Goal: Check status: Check status

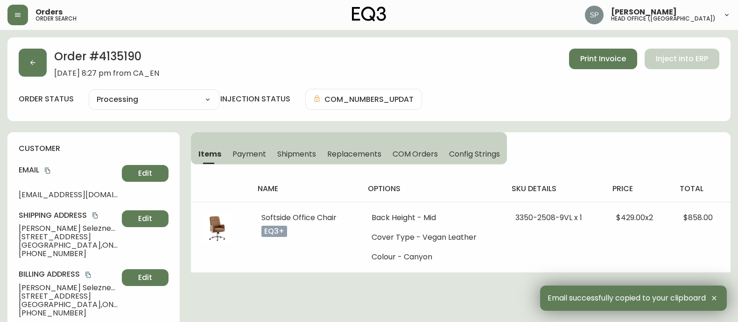
select select "PROCESSING"
click at [19, 17] on icon "button" at bounding box center [17, 14] width 7 height 7
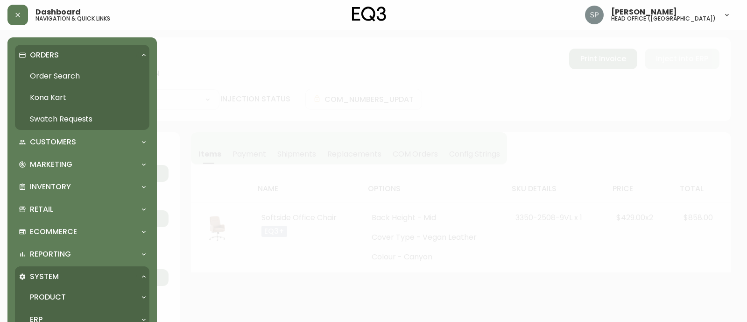
click at [52, 80] on link "Order Search" at bounding box center [82, 75] width 134 height 21
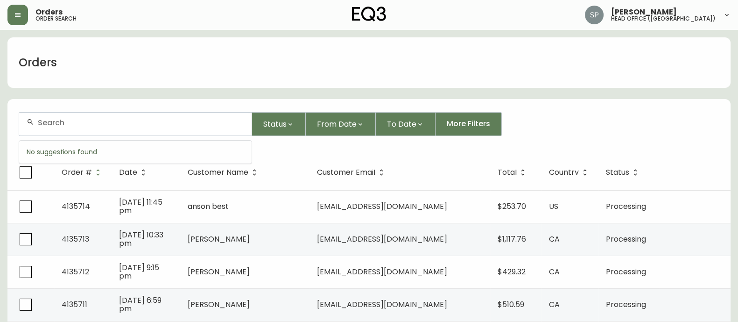
drag, startPoint x: 119, startPoint y: 120, endPoint x: 125, endPoint y: 122, distance: 5.8
click at [123, 122] on input "text" at bounding box center [141, 122] width 206 height 9
paste input "4135574"
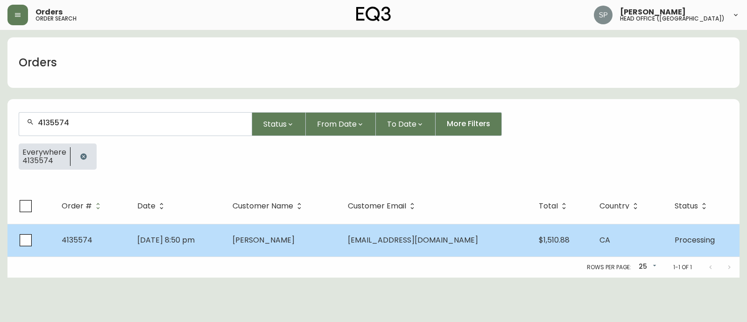
type input "4135574"
click at [261, 239] on td "[PERSON_NAME]" at bounding box center [282, 240] width 115 height 33
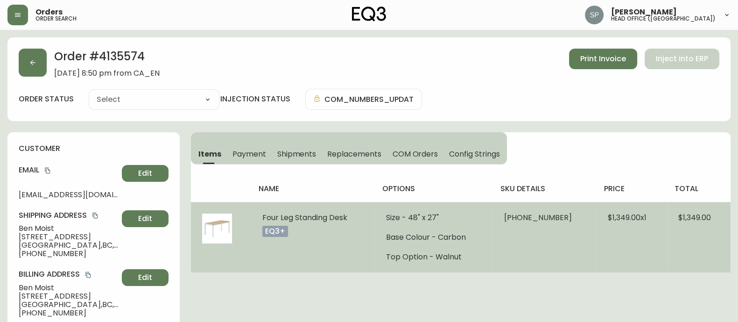
type input "Processing"
select select "PROCESSING"
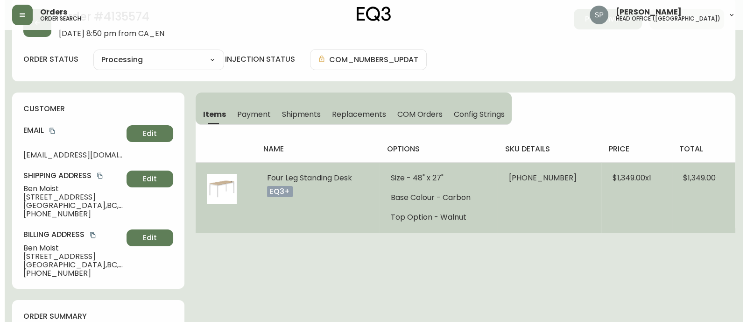
scroll to position [58, 0]
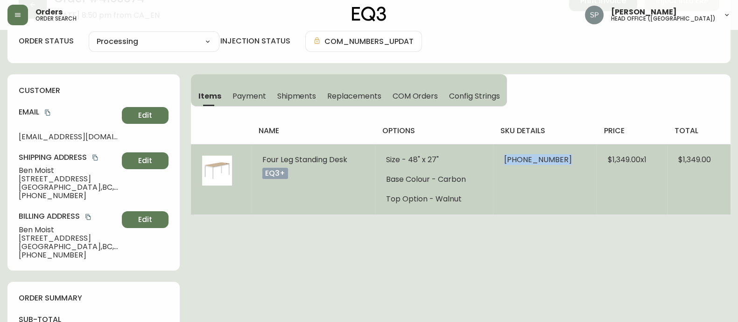
drag, startPoint x: 497, startPoint y: 158, endPoint x: 561, endPoint y: 165, distance: 64.3
click at [561, 165] on td "[PHONE_NUMBER]" at bounding box center [545, 179] width 104 height 70
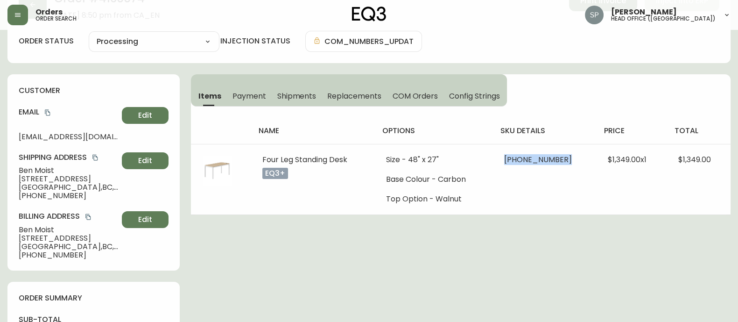
copy span "3350-2512-9748"
click at [19, 17] on icon "button" at bounding box center [17, 14] width 7 height 7
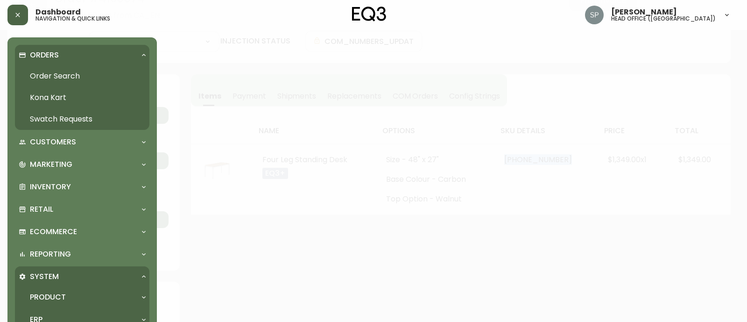
scroll to position [58, 0]
click at [69, 76] on link "Order Search" at bounding box center [82, 75] width 134 height 21
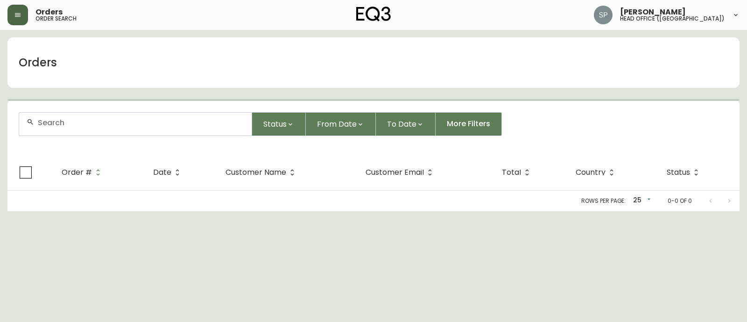
click at [102, 119] on input "text" at bounding box center [141, 122] width 206 height 9
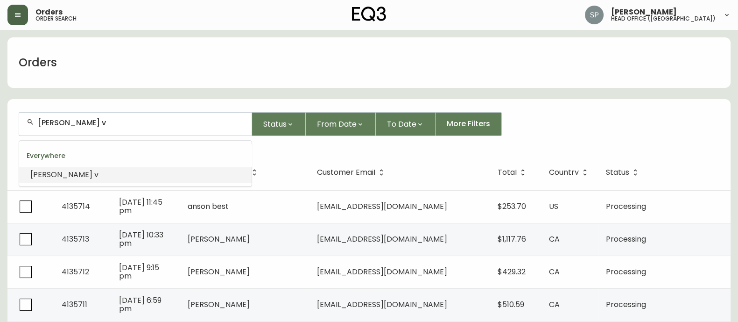
click at [42, 121] on input "[PERSON_NAME] v" at bounding box center [141, 122] width 206 height 9
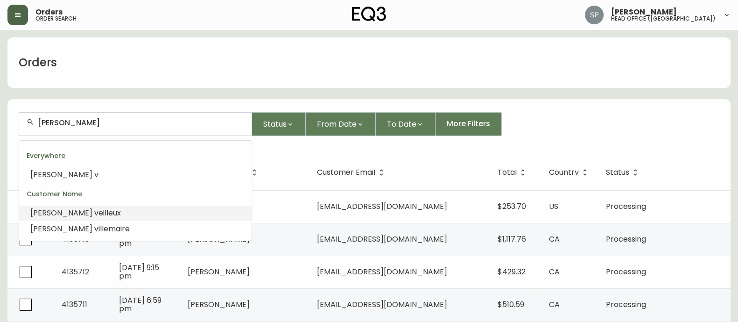
click at [98, 214] on span "eilleux" at bounding box center [109, 212] width 22 height 11
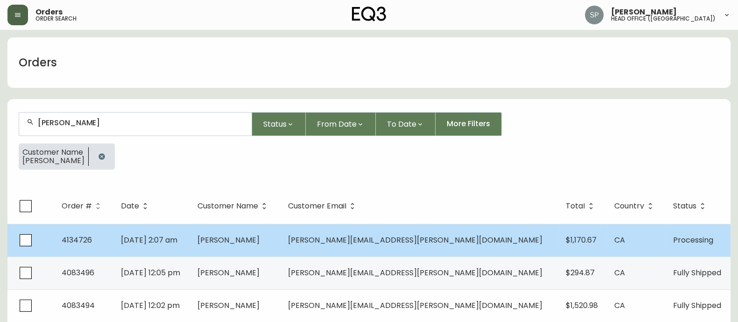
type input "[PERSON_NAME]"
click at [190, 238] on td "[DATE] 2:07 am" at bounding box center [151, 240] width 77 height 33
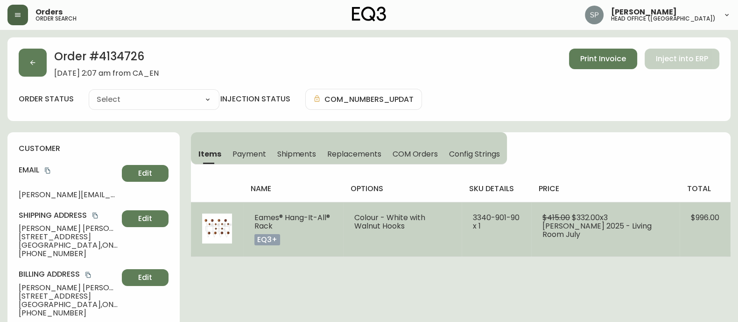
type input "Processing"
select select "PROCESSING"
drag, startPoint x: 252, startPoint y: 216, endPoint x: 274, endPoint y: 226, distance: 25.3
click at [274, 226] on td "Eames® Hang-It-All® Rack eq3+" at bounding box center [292, 229] width 99 height 55
copy span "Eames® Hang-It-All® Rack"
